Goal: Navigation & Orientation: Find specific page/section

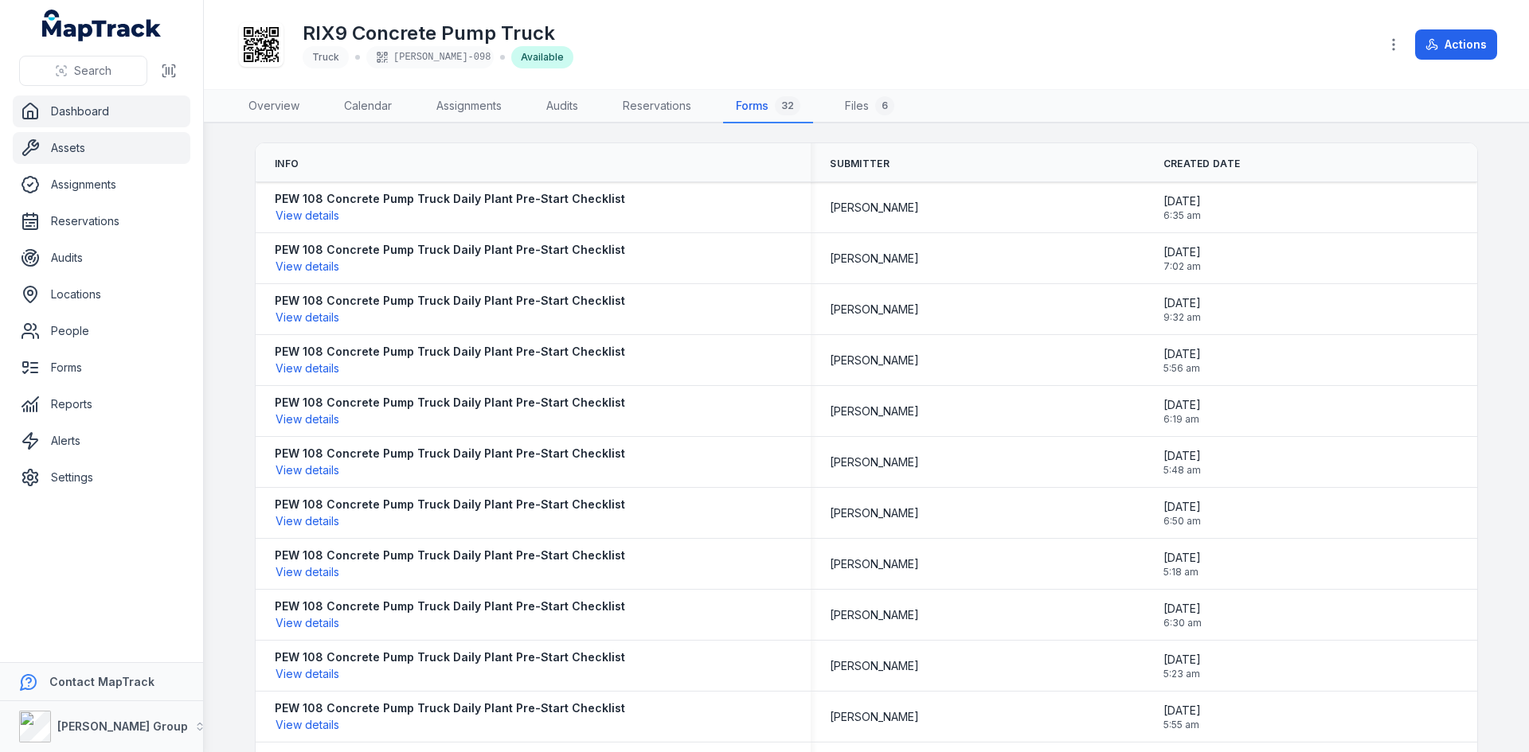
click at [79, 107] on link "Dashboard" at bounding box center [102, 112] width 178 height 32
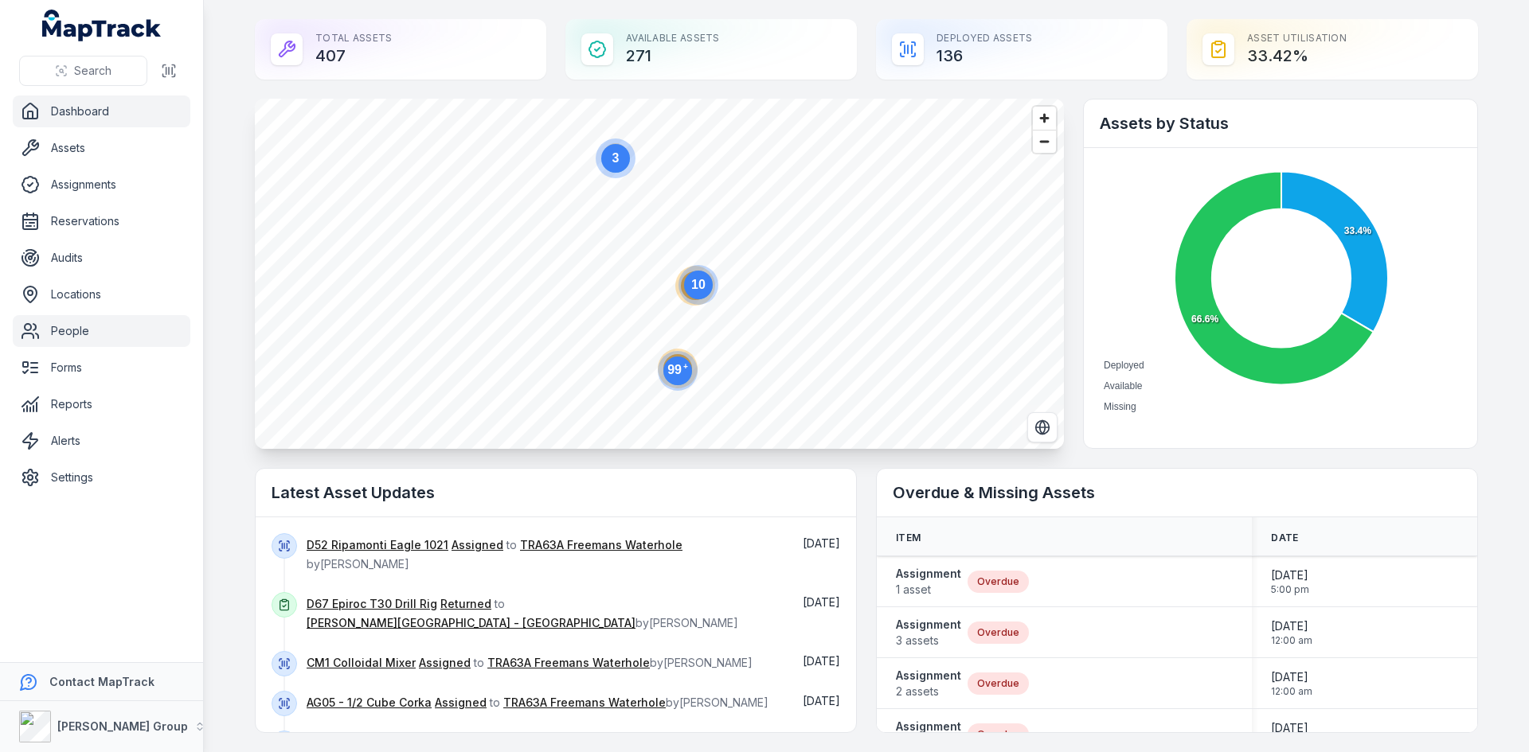
click at [69, 338] on link "People" at bounding box center [102, 331] width 178 height 32
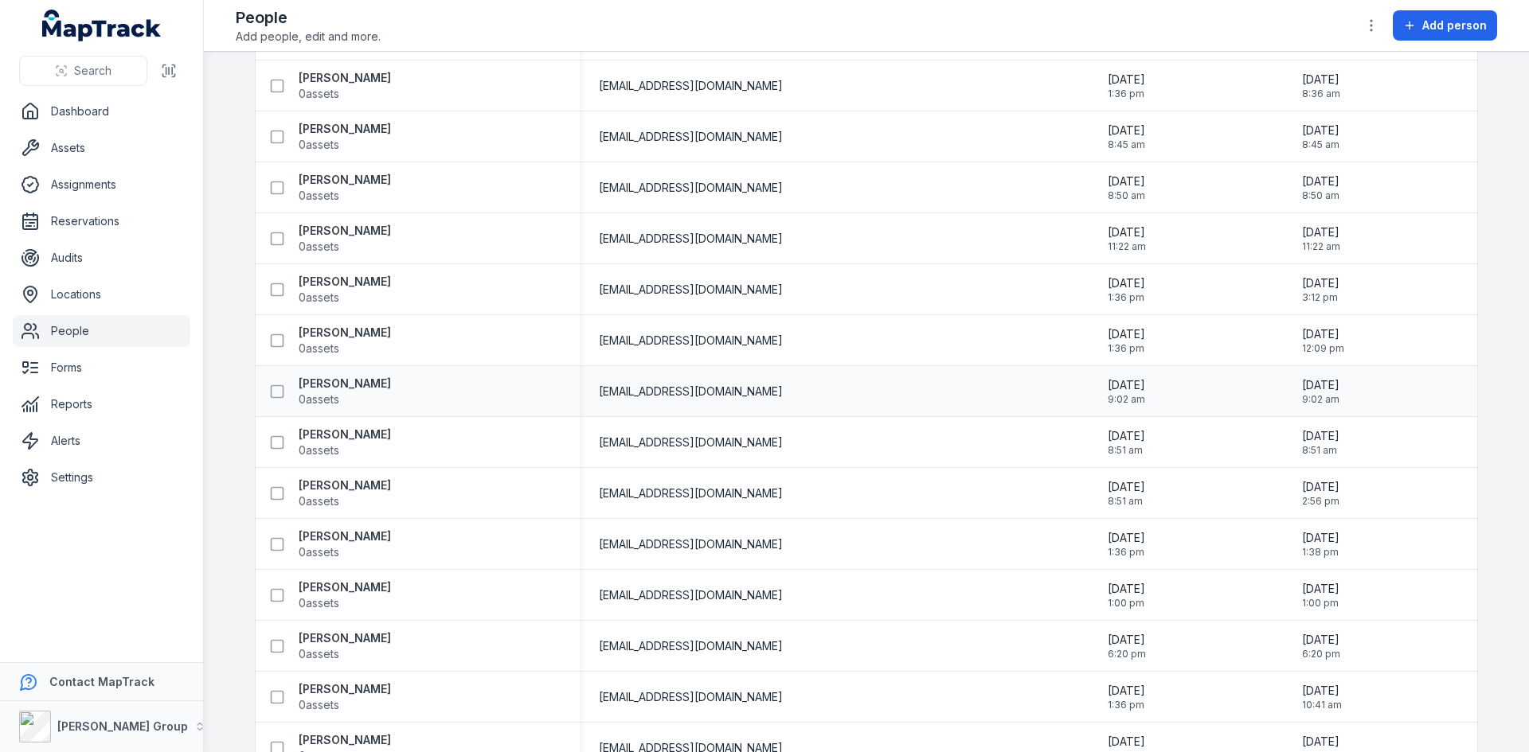
scroll to position [1831, 0]
drag, startPoint x: 96, startPoint y: 114, endPoint x: 118, endPoint y: 129, distance: 26.3
click at [96, 114] on link "Dashboard" at bounding box center [102, 112] width 178 height 32
click at [108, 368] on link "Forms" at bounding box center [102, 368] width 178 height 32
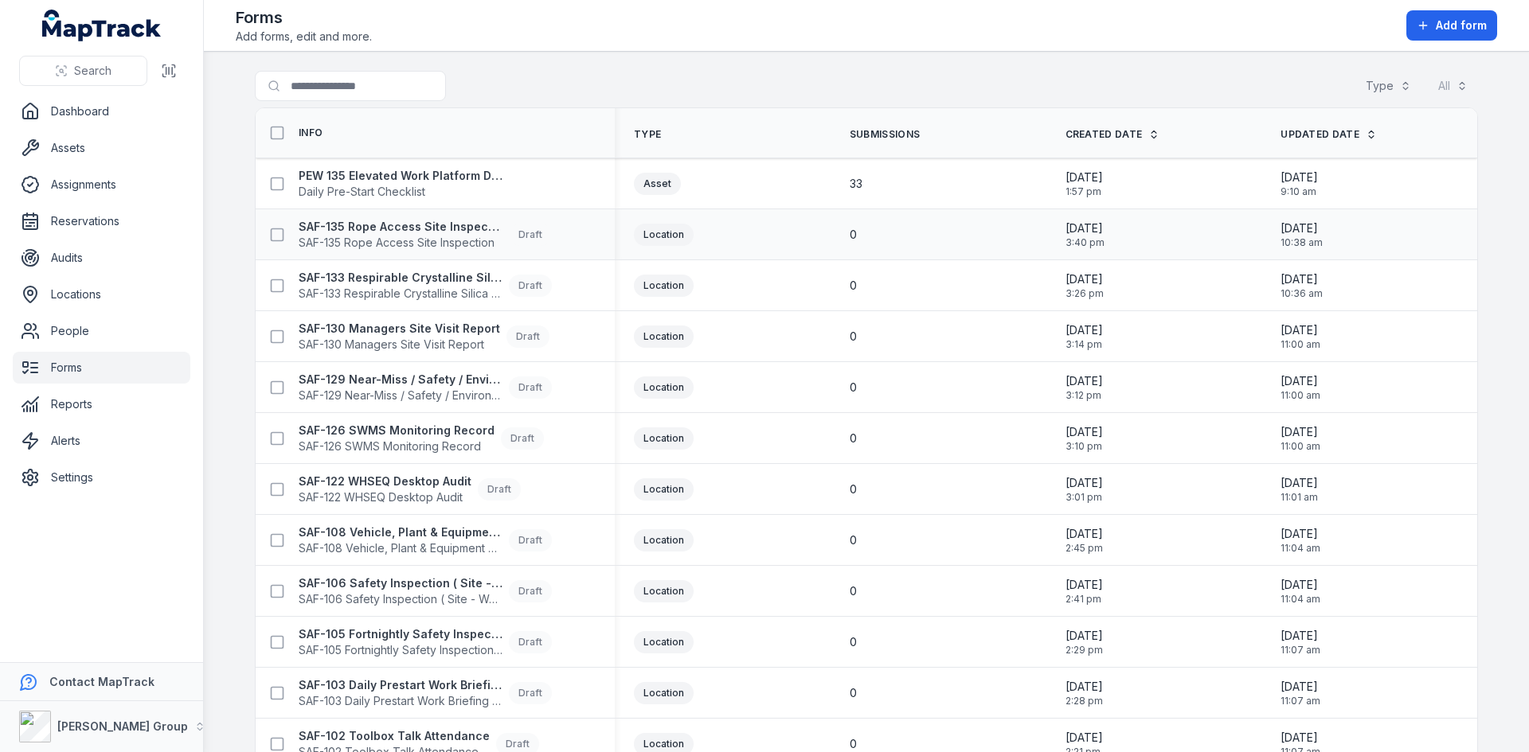
scroll to position [318, 0]
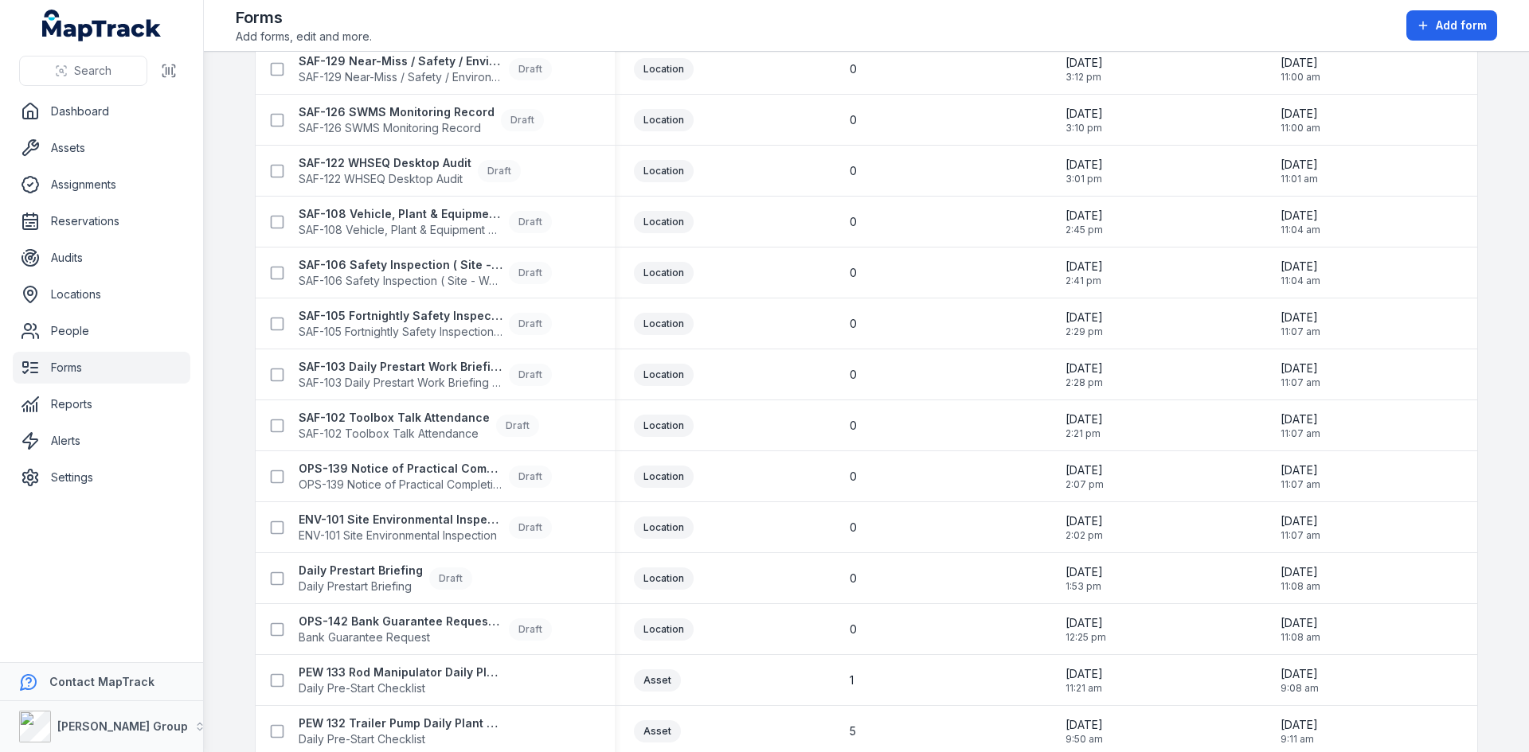
click at [76, 368] on link "Forms" at bounding box center [102, 368] width 178 height 32
click at [92, 123] on link "Dashboard" at bounding box center [102, 112] width 178 height 32
